Goal: Information Seeking & Learning: Find contact information

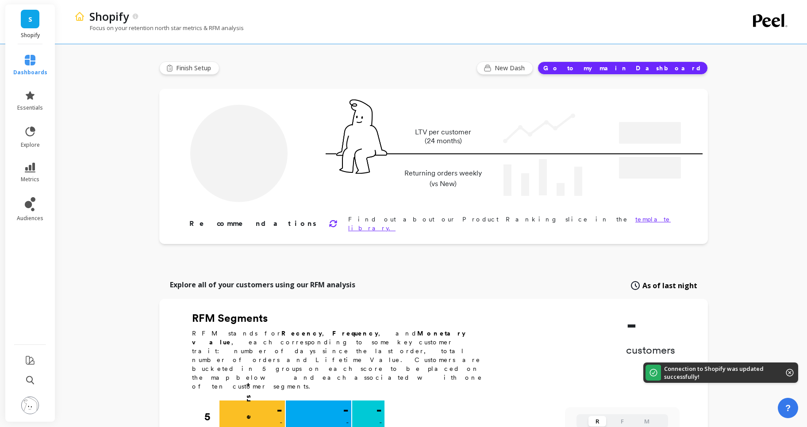
type input "Champions"
type input "9546"
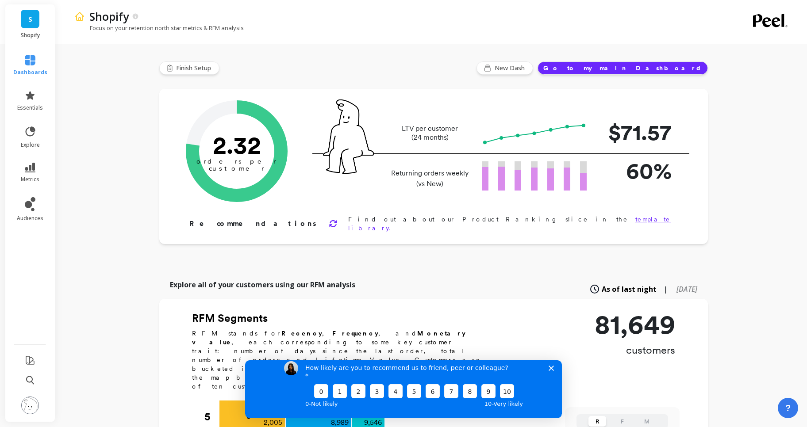
click at [26, 23] on link "S" at bounding box center [30, 19] width 19 height 19
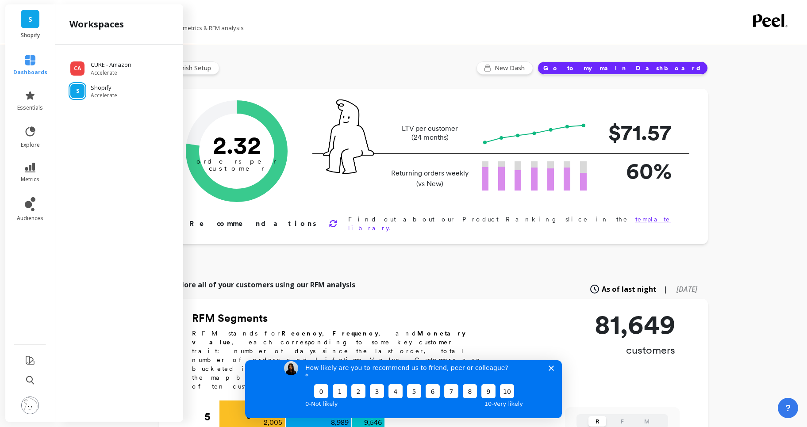
click at [31, 405] on img at bounding box center [30, 406] width 18 height 18
click at [769, 20] on icon at bounding box center [770, 20] width 34 height 13
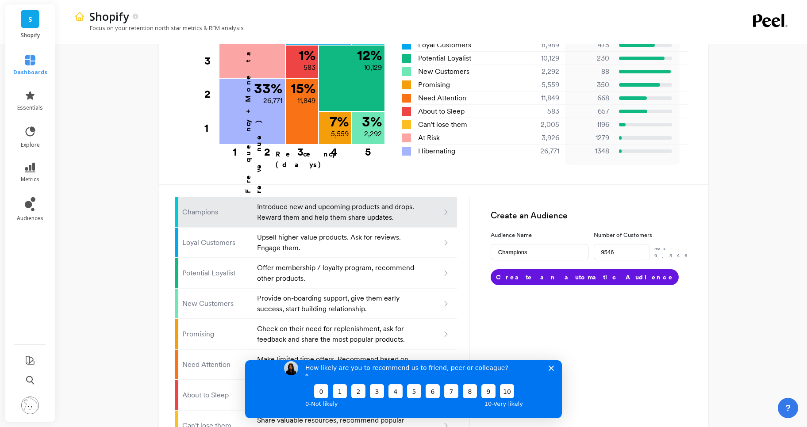
scroll to position [494, 0]
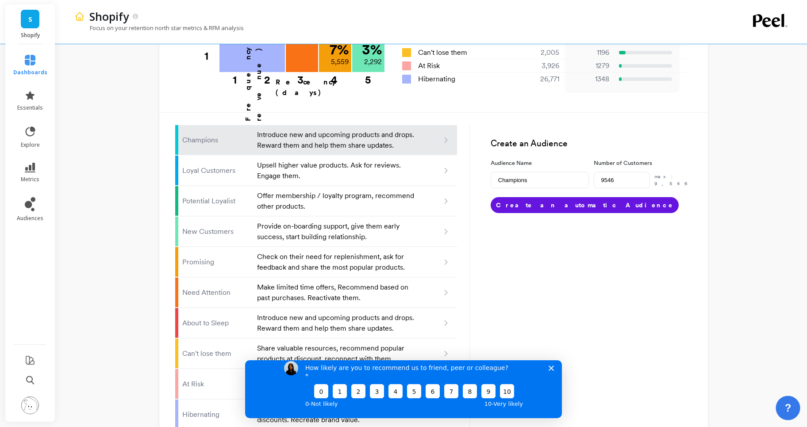
click at [787, 407] on span "?" at bounding box center [788, 408] width 7 height 15
click at [762, 311] on span "Support Center" at bounding box center [764, 310] width 54 height 7
